Goal: Check status: Check status

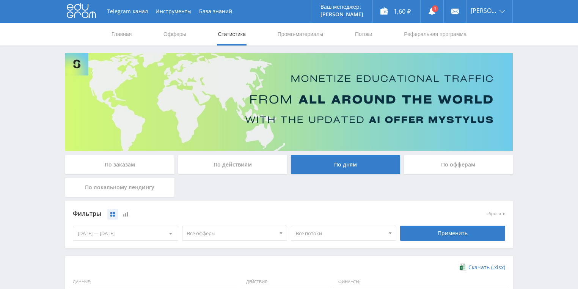
scroll to position [207, 0]
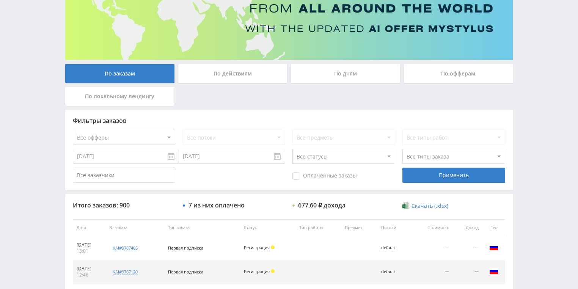
click at [232, 74] on div "По действиям" at bounding box center [232, 73] width 109 height 19
click at [0, 0] on input "По действиям" at bounding box center [0, 0] width 0 height 0
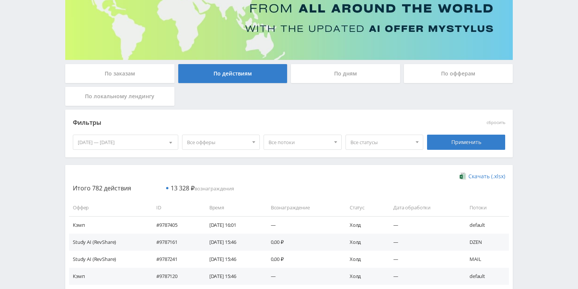
click at [338, 70] on div "По дням" at bounding box center [345, 73] width 109 height 19
click at [0, 0] on input "По дням" at bounding box center [0, 0] width 0 height 0
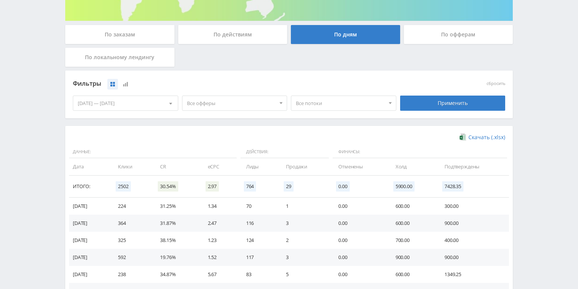
scroll to position [182, 0]
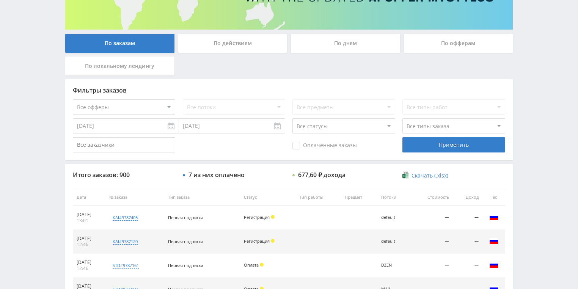
click at [221, 45] on div "По действиям" at bounding box center [232, 43] width 109 height 19
click at [0, 0] on input "По действиям" at bounding box center [0, 0] width 0 height 0
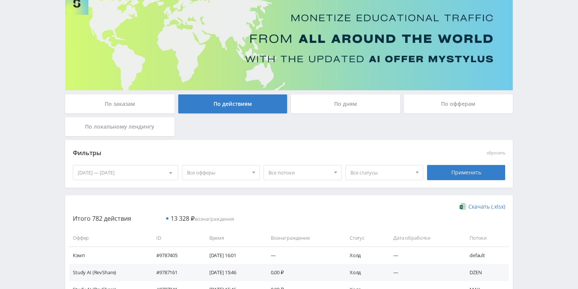
click at [338, 102] on div "По дням" at bounding box center [345, 103] width 109 height 19
click at [0, 0] on input "По дням" at bounding box center [0, 0] width 0 height 0
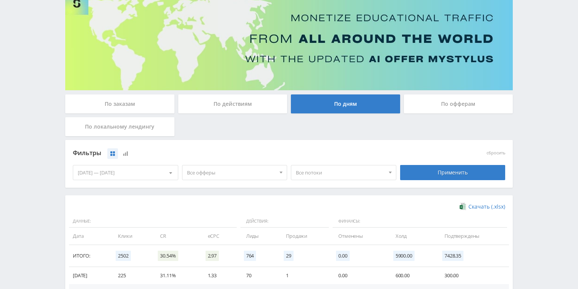
scroll to position [152, 0]
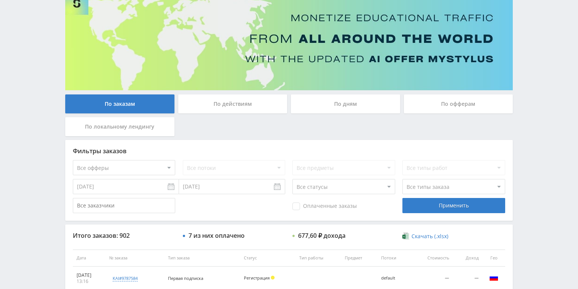
click at [228, 101] on div "По действиям" at bounding box center [232, 103] width 109 height 19
click at [0, 0] on input "По действиям" at bounding box center [0, 0] width 0 height 0
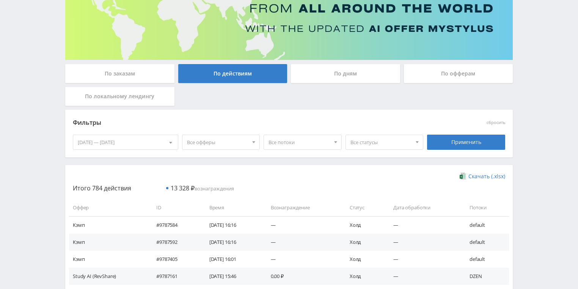
click at [326, 77] on div "По дням" at bounding box center [345, 73] width 109 height 19
click at [0, 0] on input "По дням" at bounding box center [0, 0] width 0 height 0
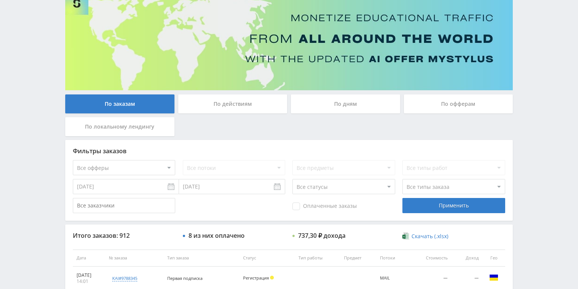
click at [223, 106] on div "По действиям" at bounding box center [232, 103] width 109 height 19
click at [0, 0] on input "По действиям" at bounding box center [0, 0] width 0 height 0
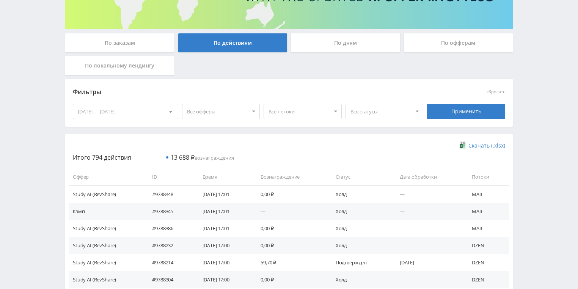
scroll to position [121, 0]
click at [340, 50] on div "По дням" at bounding box center [345, 43] width 109 height 19
click at [0, 0] on input "По дням" at bounding box center [0, 0] width 0 height 0
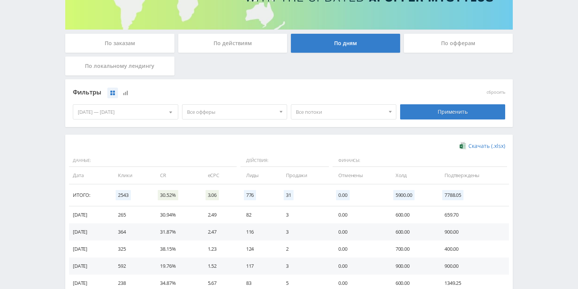
scroll to position [207, 0]
